Goal: Information Seeking & Learning: Compare options

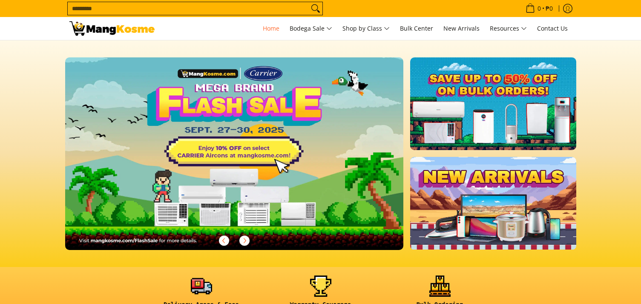
click at [504, 111] on img at bounding box center [493, 103] width 166 height 93
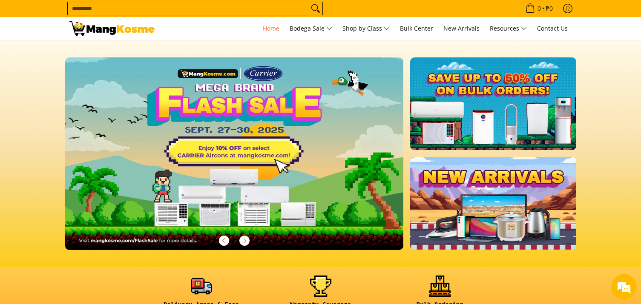
click at [486, 112] on img at bounding box center [492, 104] width 169 height 94
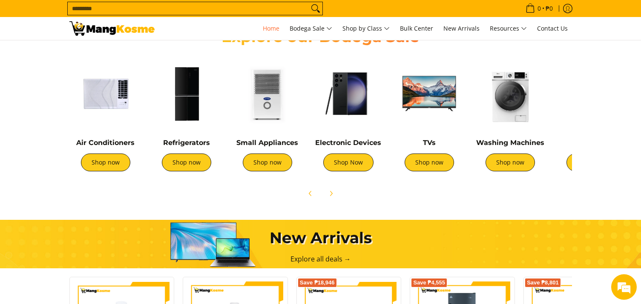
scroll to position [298, 0]
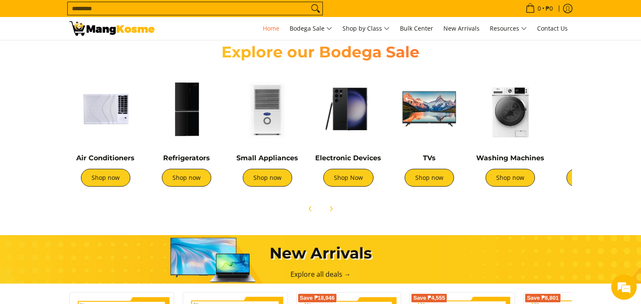
click at [178, 113] on img at bounding box center [186, 109] width 72 height 72
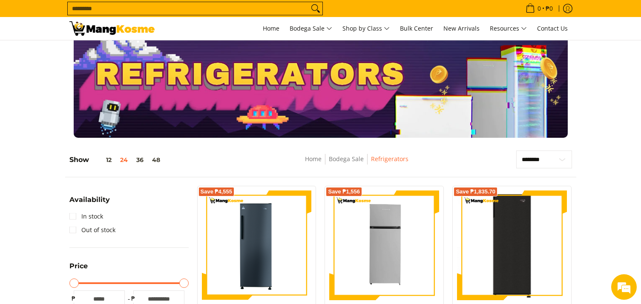
scroll to position [43, 0]
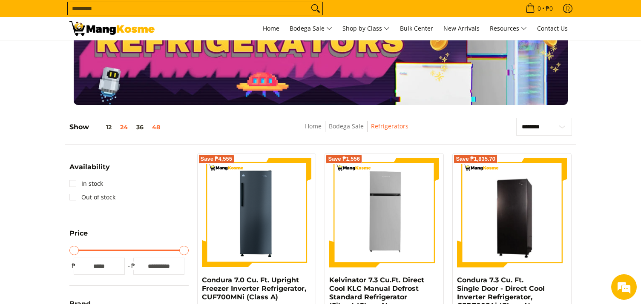
click at [157, 128] on button "48" at bounding box center [156, 127] width 17 height 7
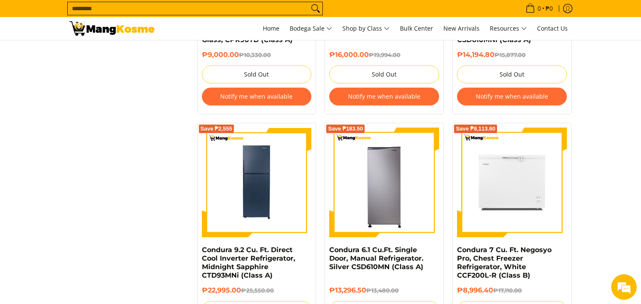
scroll to position [1482, 0]
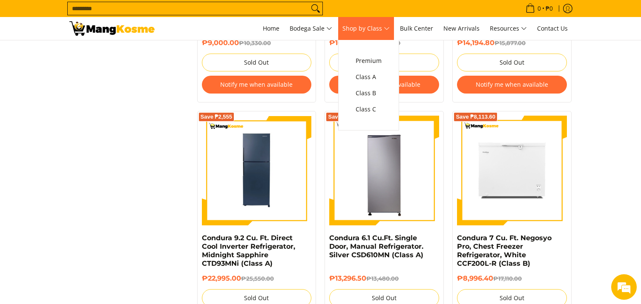
click at [383, 33] on span "Shop by Class" at bounding box center [365, 28] width 47 height 11
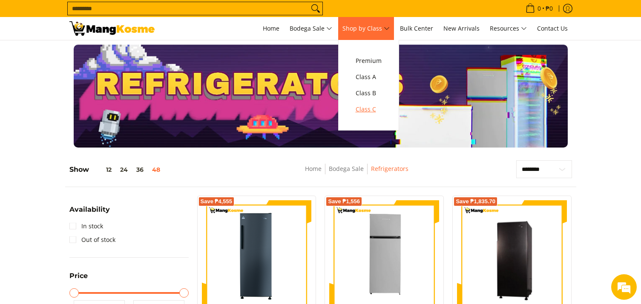
click at [375, 112] on span "Class C" at bounding box center [368, 109] width 26 height 11
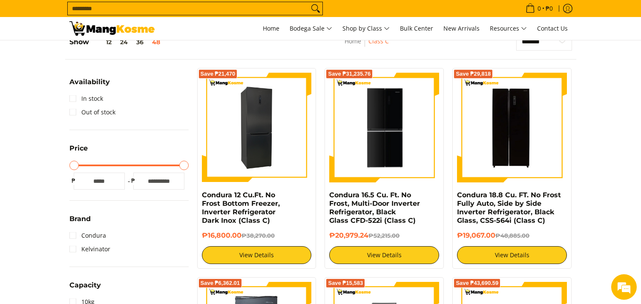
click at [252, 163] on img at bounding box center [257, 128] width 110 height 110
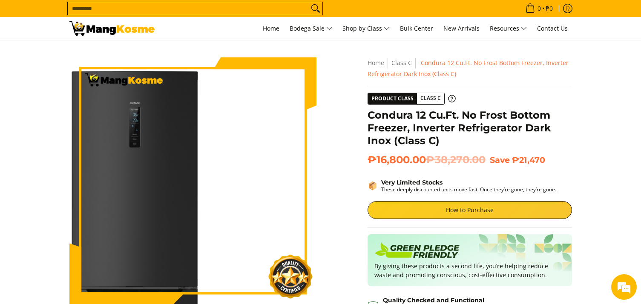
click at [222, 137] on img at bounding box center [192, 180] width 247 height 247
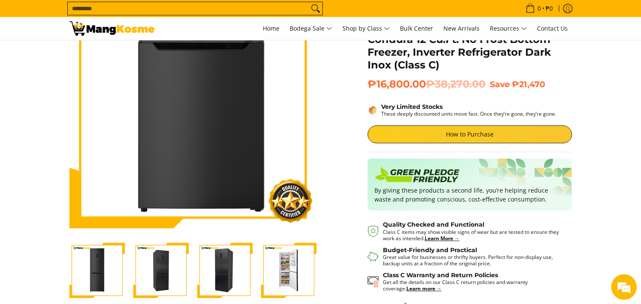
scroll to position [170, 0]
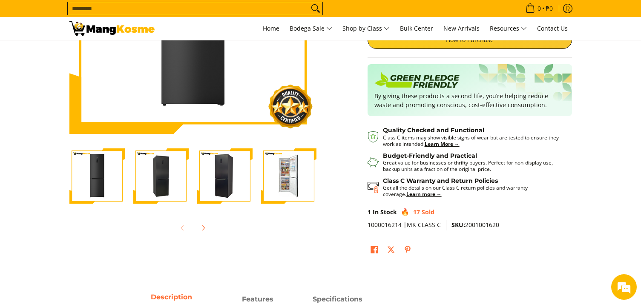
click at [157, 185] on img "Condura 12 Cu.Ft. No Frost Bottom Freezer, Inverter Refrigerator Dark Inox (Cla…" at bounding box center [160, 176] width 55 height 55
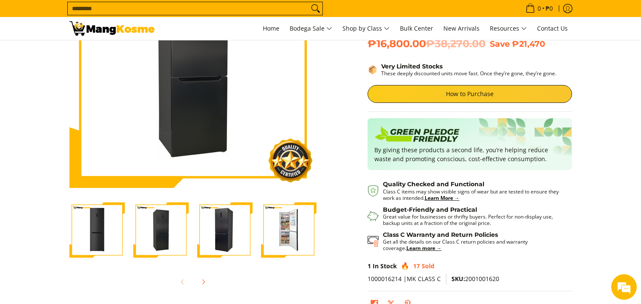
scroll to position [128, 0]
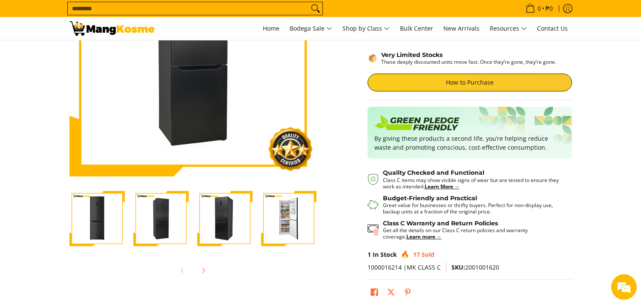
click at [292, 208] on img "Condura 12 Cu.Ft. No Frost Bottom Freezer, Inverter Refrigerator Dark Inox (Cla…" at bounding box center [288, 218] width 55 height 55
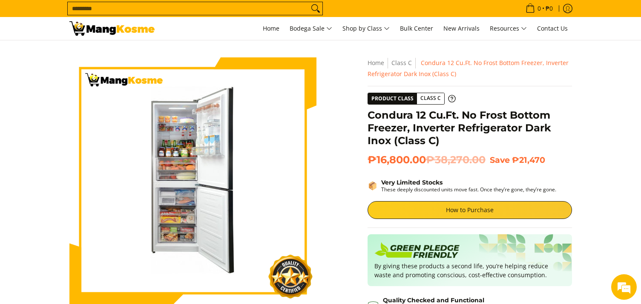
scroll to position [43, 0]
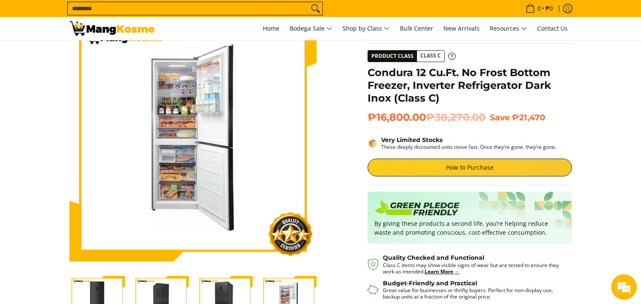
click at [399, 57] on span "Product Class" at bounding box center [392, 56] width 49 height 11
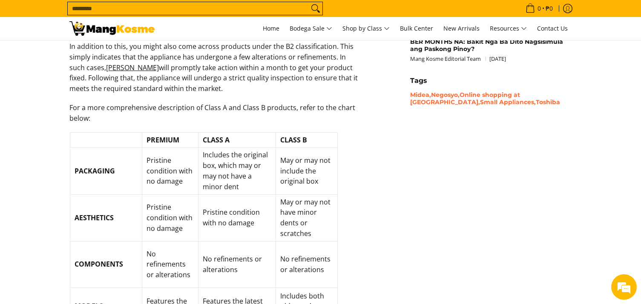
scroll to position [851, 0]
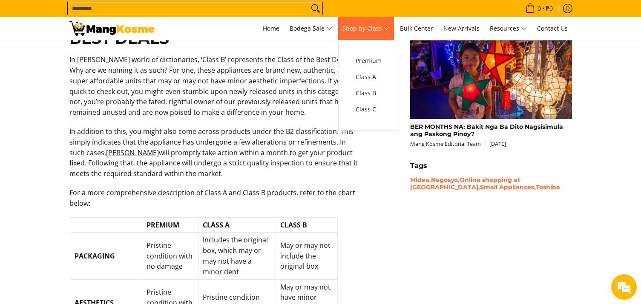
click at [389, 30] on span "Shop by Class" at bounding box center [365, 28] width 47 height 11
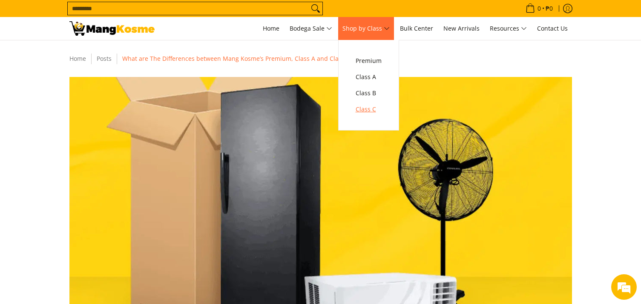
click at [374, 108] on span "Class C" at bounding box center [368, 109] width 26 height 11
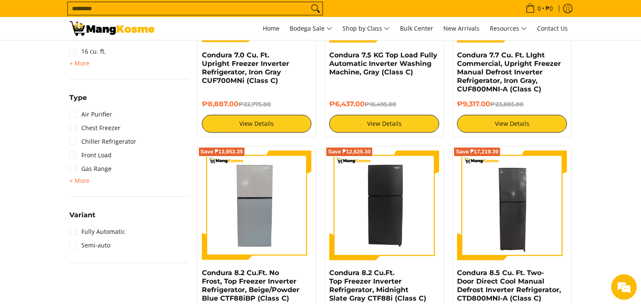
scroll to position [681, 0]
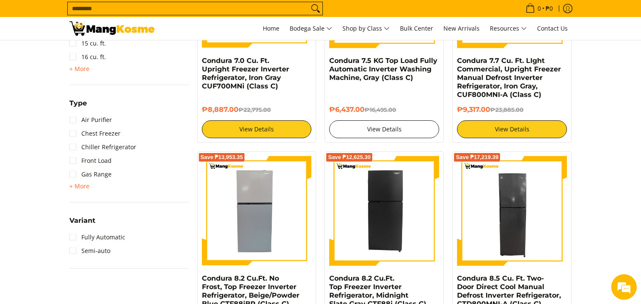
click at [380, 129] on link "View Details" at bounding box center [384, 129] width 110 height 18
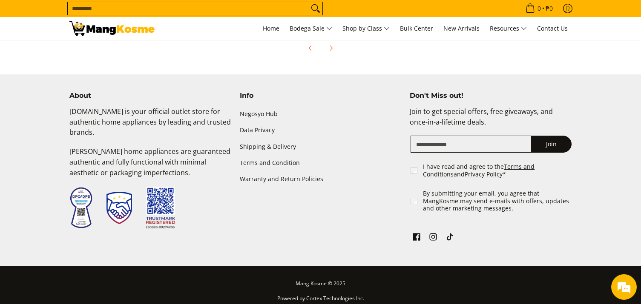
scroll to position [800, 0]
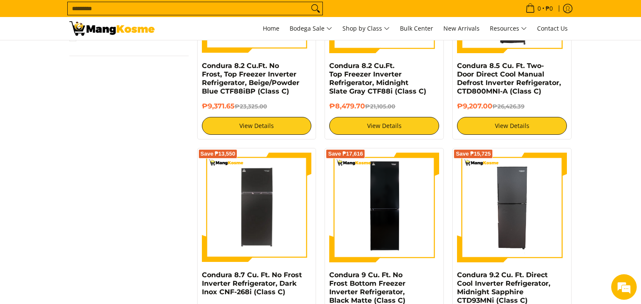
scroll to position [724, 0]
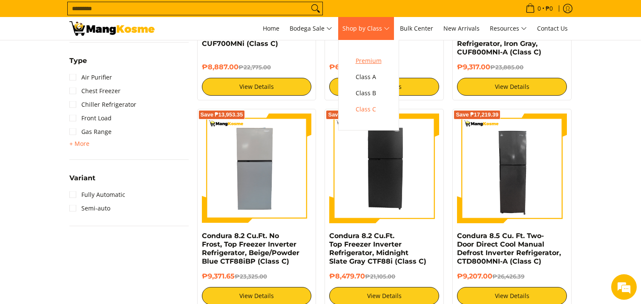
click at [374, 60] on span "Premium" at bounding box center [368, 61] width 26 height 11
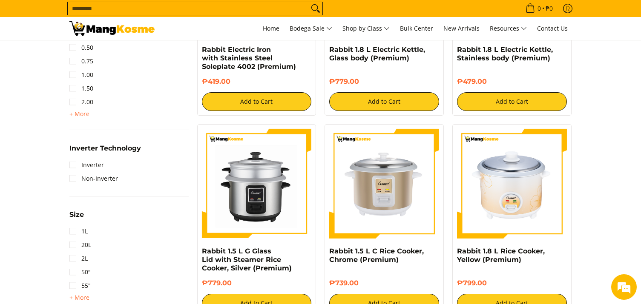
scroll to position [601, 0]
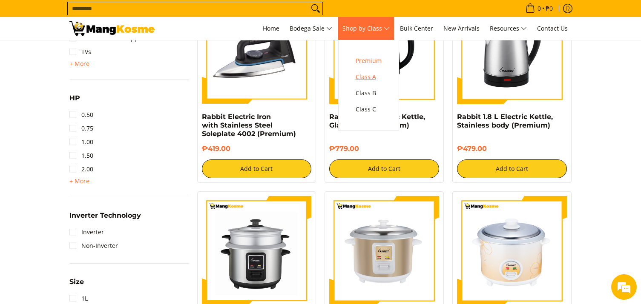
click at [372, 77] on span "Class A" at bounding box center [368, 77] width 26 height 11
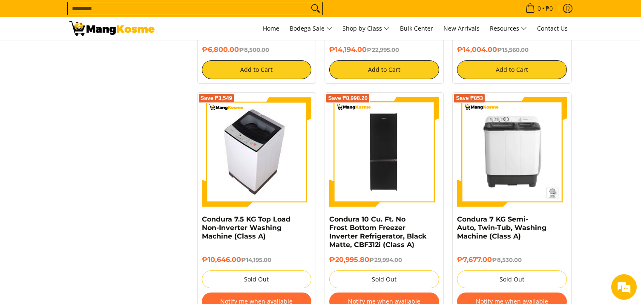
click at [273, 166] on img at bounding box center [256, 152] width 97 height 110
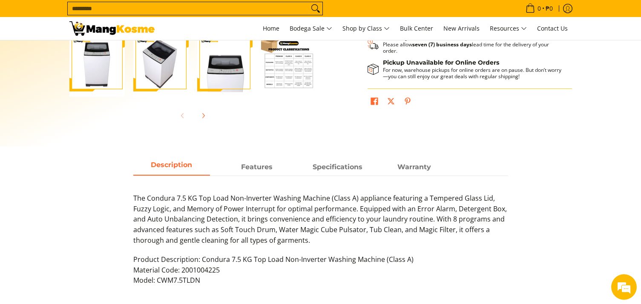
scroll to position [298, 0]
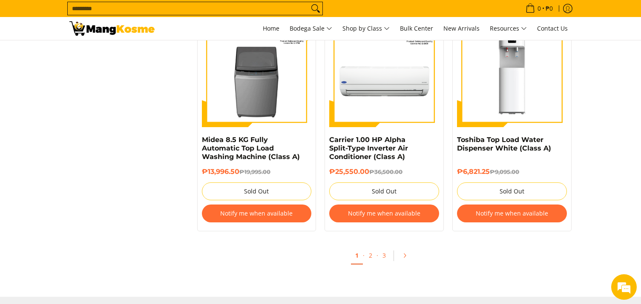
scroll to position [3533, 0]
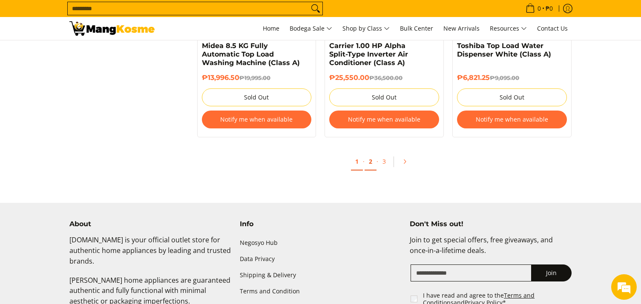
click at [373, 161] on link "2" at bounding box center [370, 161] width 12 height 17
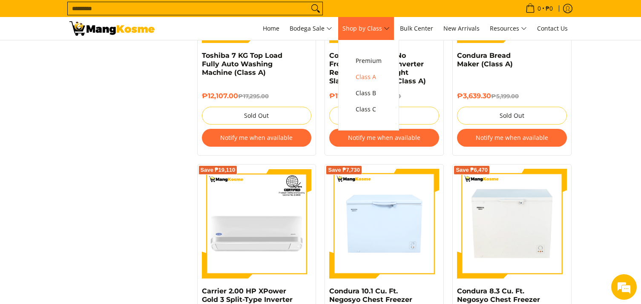
scroll to position [2128, 0]
